Goal: Find specific page/section

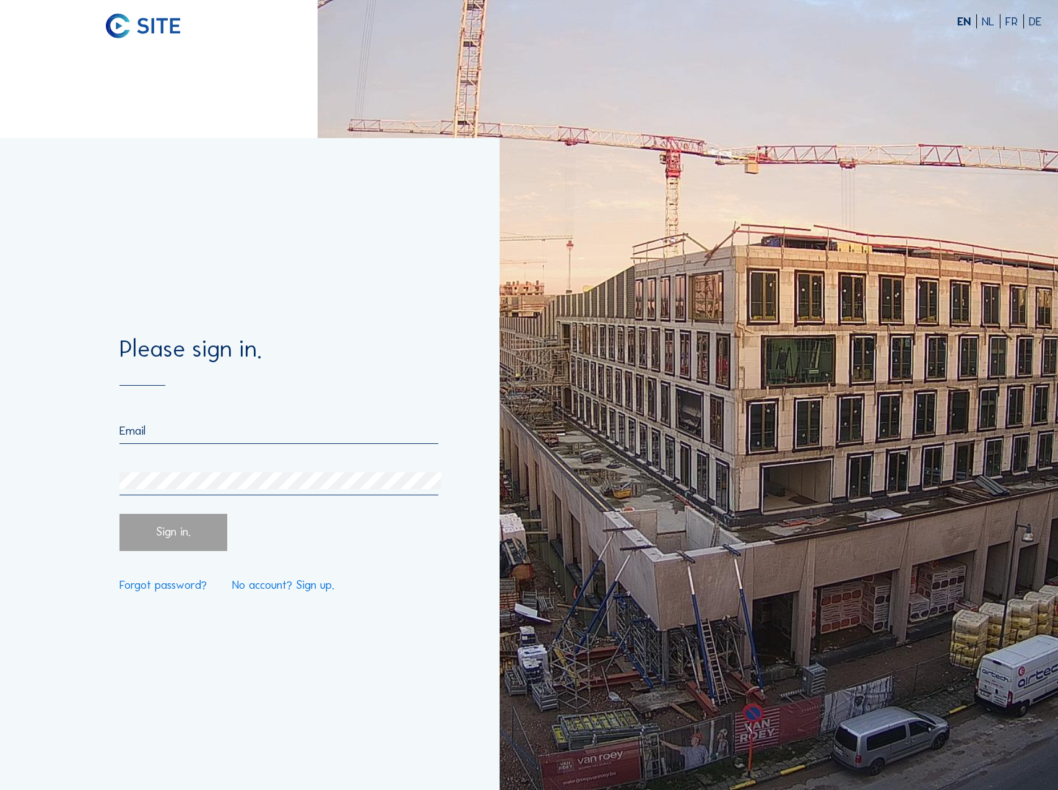
type input "[PERSON_NAME][EMAIL_ADDRESS][PERSON_NAME][DOMAIN_NAME]"
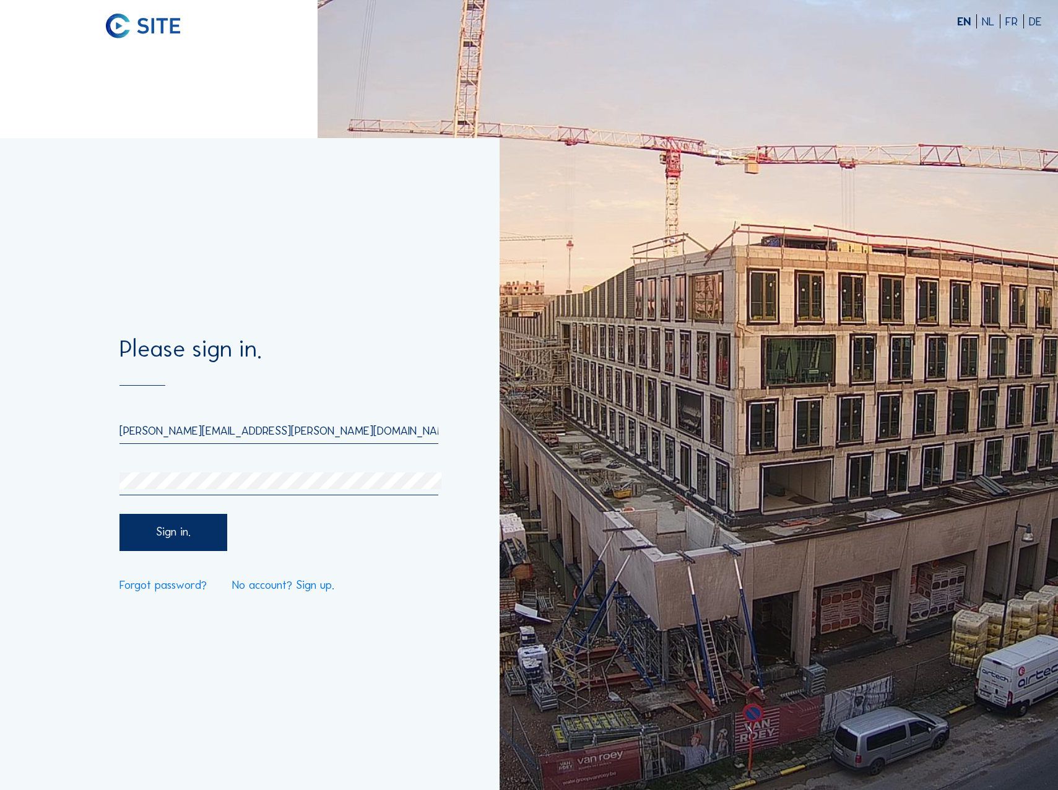
click at [186, 522] on div "Sign in." at bounding box center [173, 532] width 108 height 37
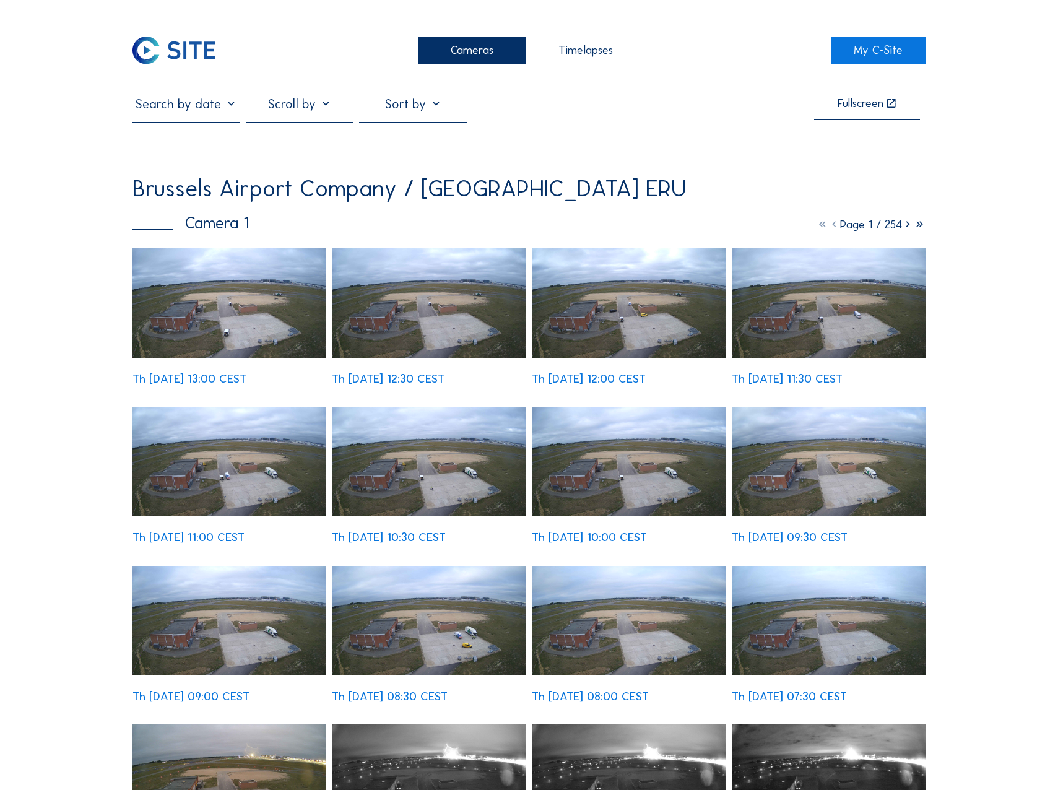
click at [483, 49] on div "Cameras" at bounding box center [472, 51] width 108 height 28
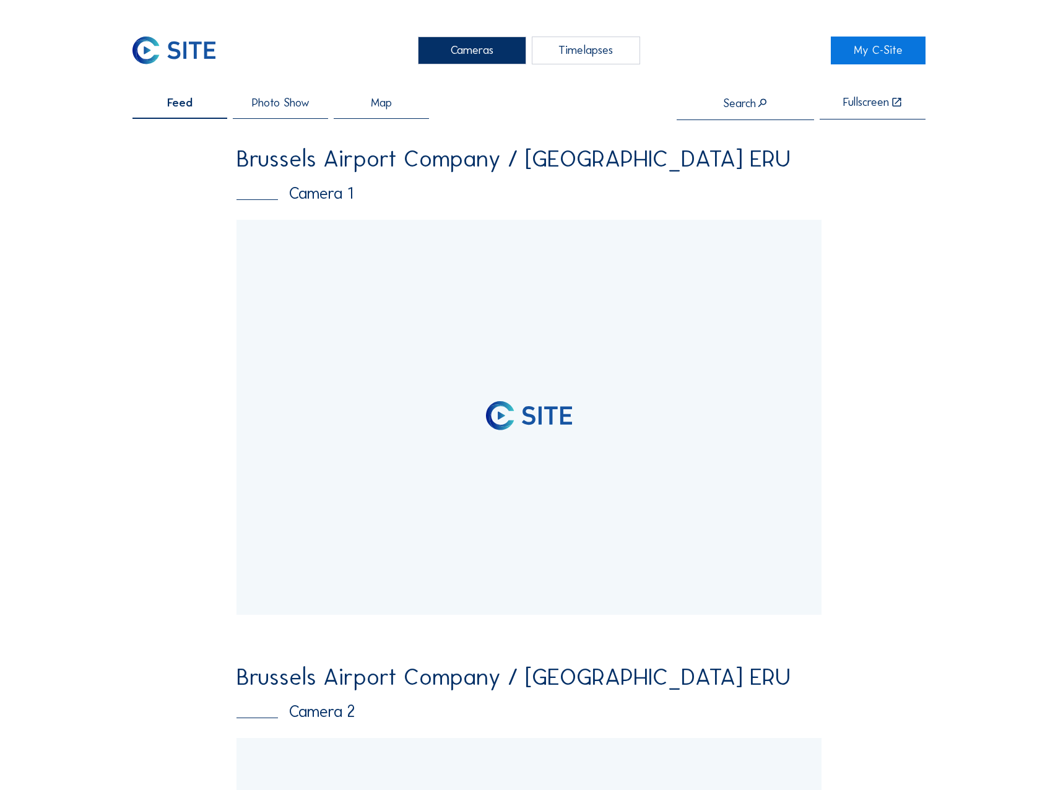
click at [287, 314] on div at bounding box center [528, 417] width 585 height 395
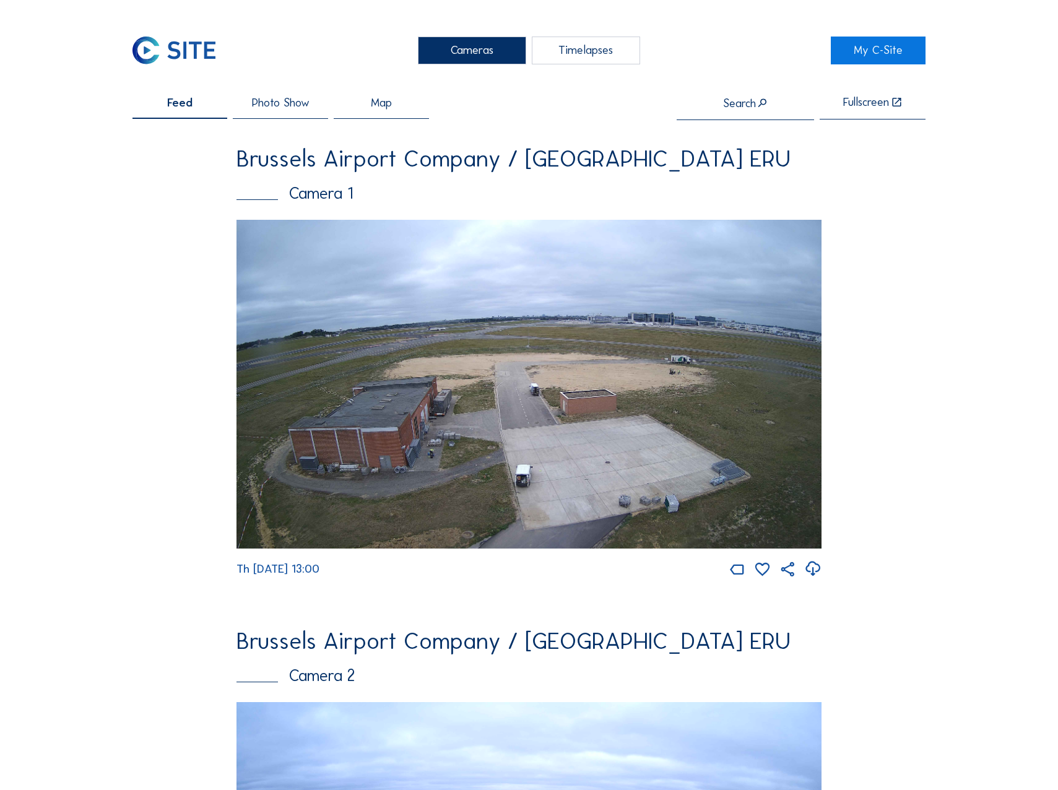
click at [287, 314] on img at bounding box center [528, 384] width 585 height 329
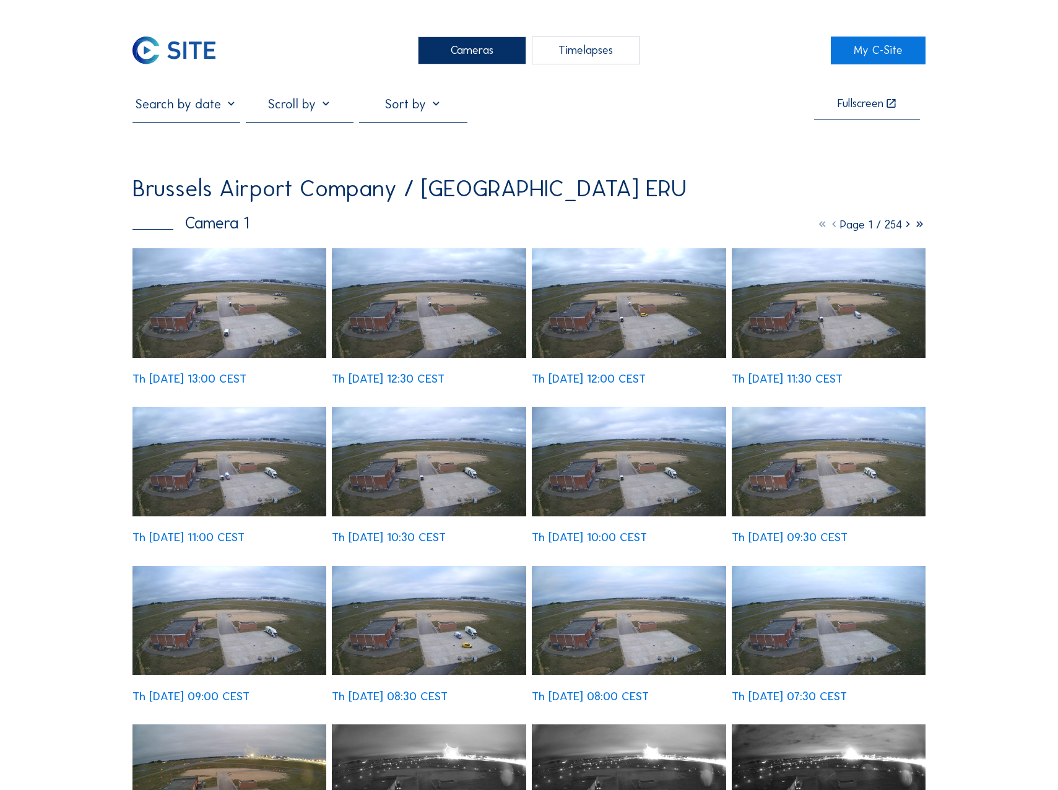
click at [221, 309] on img at bounding box center [229, 302] width 194 height 109
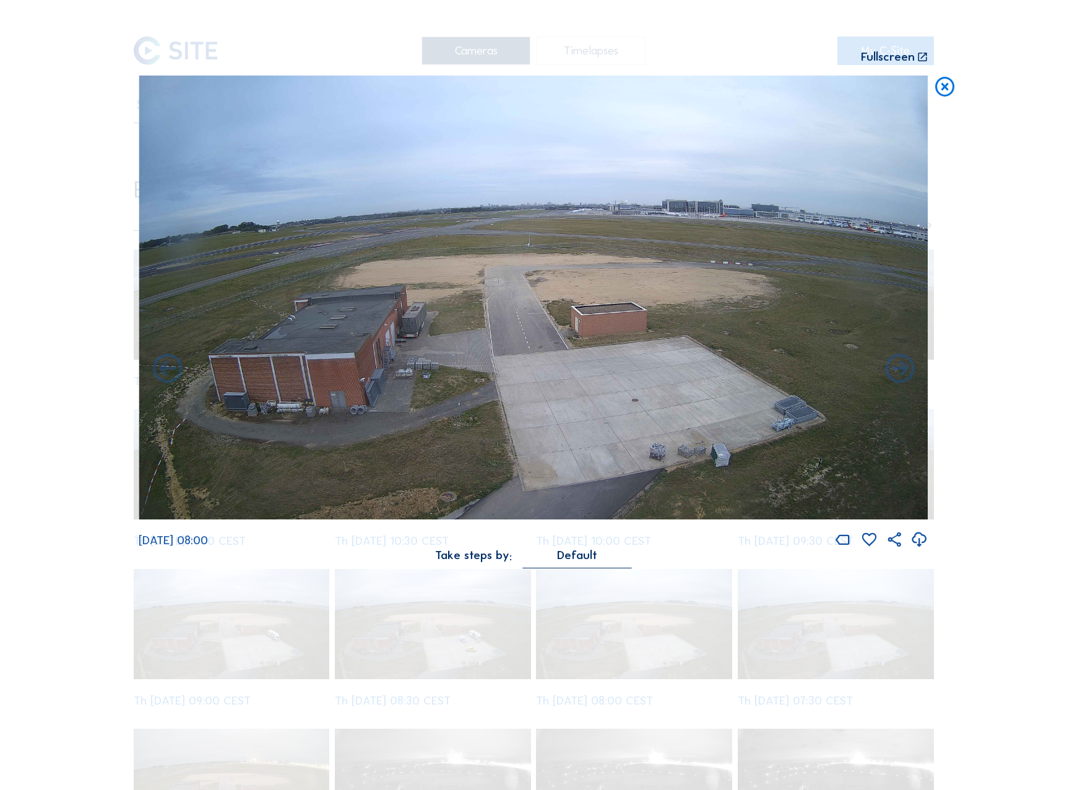
click at [951, 98] on icon at bounding box center [945, 88] width 24 height 24
